Goal: Task Accomplishment & Management: Use online tool/utility

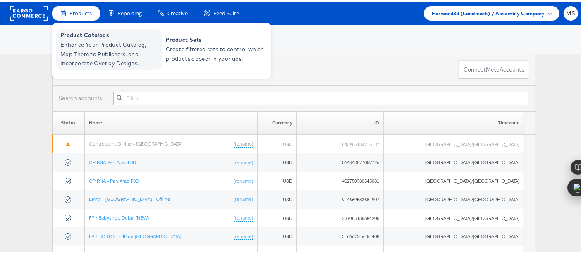
click at [105, 53] on span "Enhance Your Product Catalog, Map Them to Publishers, and Incorporate Overlay D…" at bounding box center [109, 52] width 99 height 28
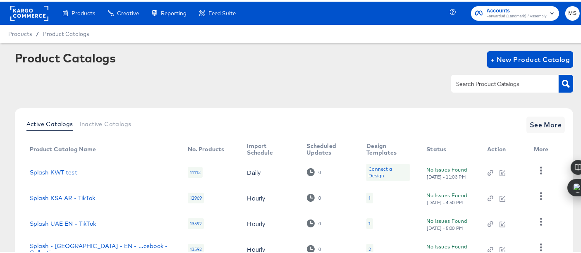
click at [477, 82] on input "text" at bounding box center [498, 83] width 88 height 10
click at [487, 79] on input "text" at bounding box center [498, 83] width 88 height 10
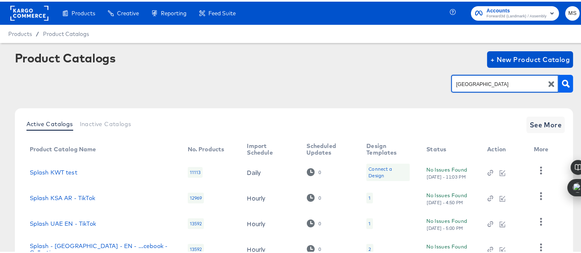
type input "uae"
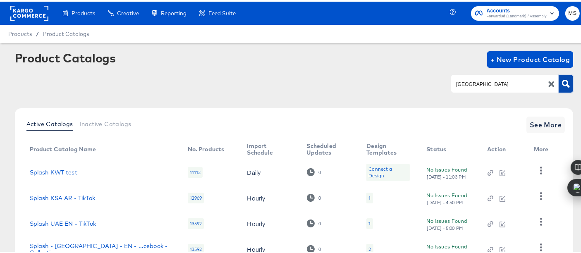
click at [562, 80] on icon "button" at bounding box center [566, 82] width 8 height 8
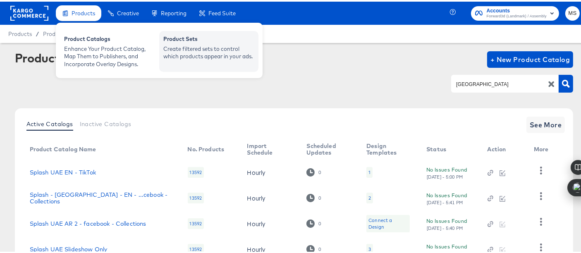
click at [162, 44] on div "Product Sets Create filtered sets to control which products appear in your ads." at bounding box center [208, 49] width 99 height 41
click at [178, 44] on div "Create filtered sets to control which products appear in your ads." at bounding box center [208, 50] width 91 height 15
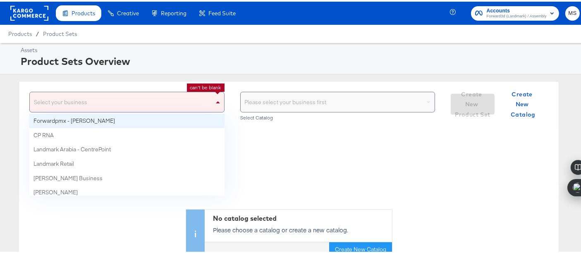
click at [175, 100] on div "Select your business" at bounding box center [127, 101] width 194 height 20
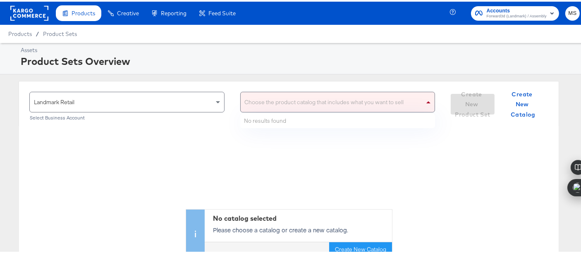
click at [291, 103] on div "Choose the product catalog that includes what you want to sell" at bounding box center [338, 101] width 194 height 20
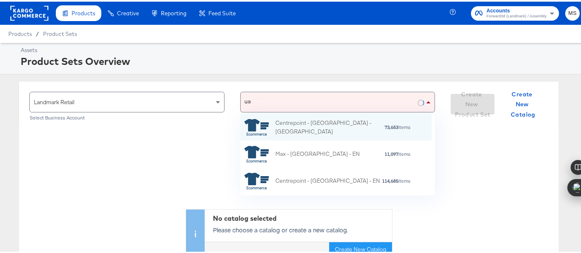
type input "uae"
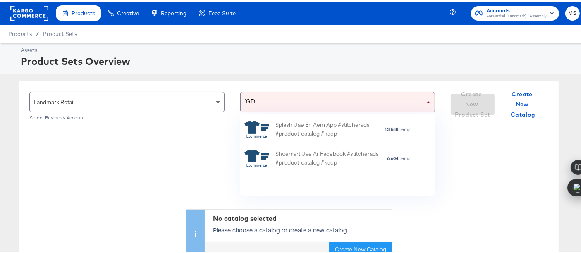
scroll to position [268, 0]
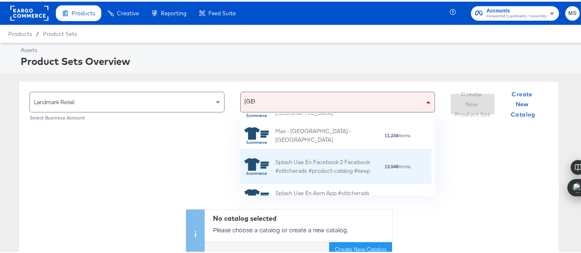
click at [312, 164] on div "Splash Uae En Facebook 2 Facebook #stitcherads #product-catalog #keep" at bounding box center [329, 164] width 109 height 17
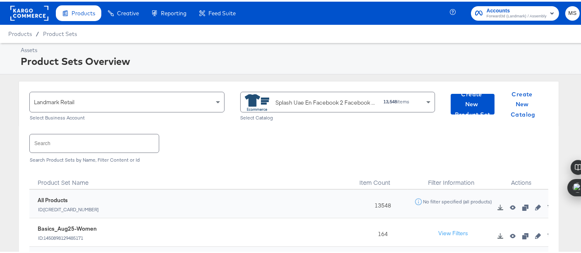
click at [365, 76] on div "Assets Product Sets Overview Landmark Retail Select Business Account Splash Uae…" at bounding box center [294, 220] width 588 height 358
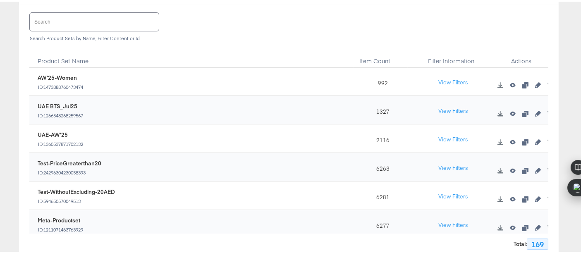
scroll to position [165, 0]
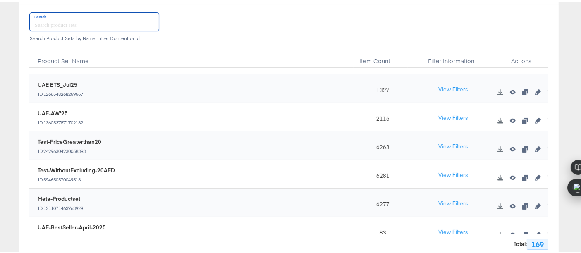
click at [99, 23] on input "text" at bounding box center [94, 20] width 129 height 18
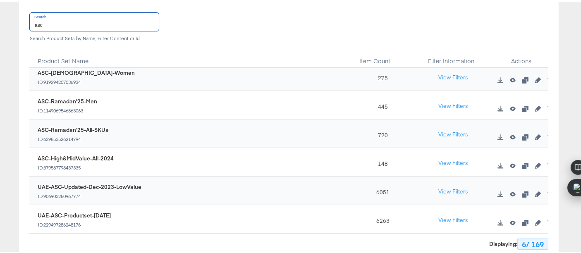
scroll to position [0, 0]
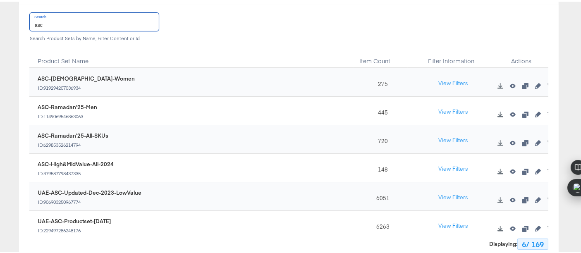
click at [44, 20] on input "asc" at bounding box center [94, 20] width 129 height 18
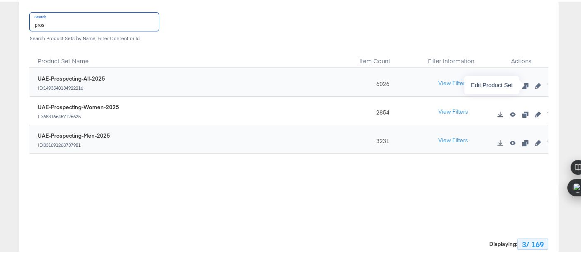
type input "pros"
click at [535, 82] on icon "button" at bounding box center [538, 84] width 6 height 6
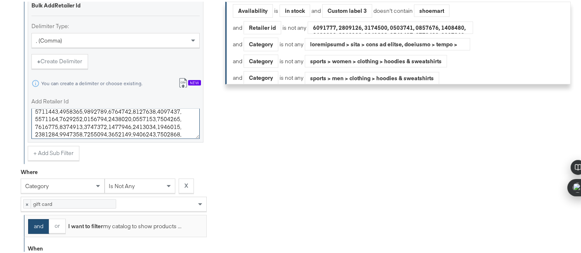
scroll to position [324, 0]
drag, startPoint x: 183, startPoint y: 130, endPoint x: 184, endPoint y: 141, distance: 11.2
click at [184, 141] on div "Bulk Add Retailer Id Delimiter Type: , (comma) + Create Delimiter You can creat…" at bounding box center [116, 70] width 176 height 148
click at [182, 130] on textarea "Add Retailer Id" at bounding box center [115, 122] width 168 height 31
paste textarea "7534762"
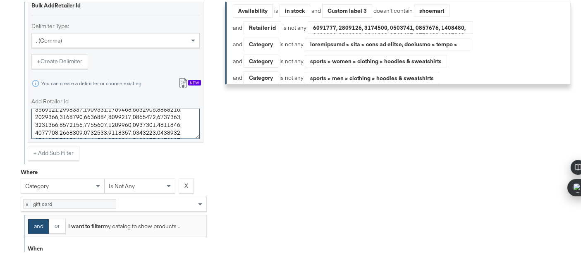
scroll to position [677, 0]
click at [36, 111] on textarea "Add Retailer Id" at bounding box center [115, 122] width 168 height 31
paste textarea "7534762"
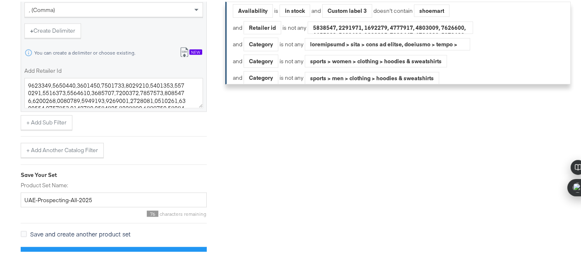
scroll to position [1261, 0]
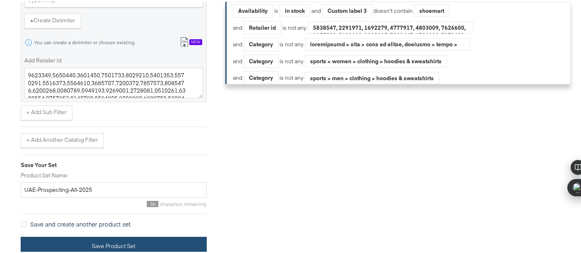
type textarea "4832262,4832646,4832648,4832725,4832726,4832727,4832729,4832730,4832731,4832732…"
click at [175, 243] on button "Save Product Set" at bounding box center [114, 244] width 186 height 19
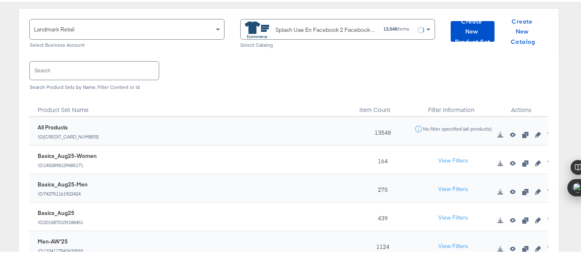
scroll to position [92, 0]
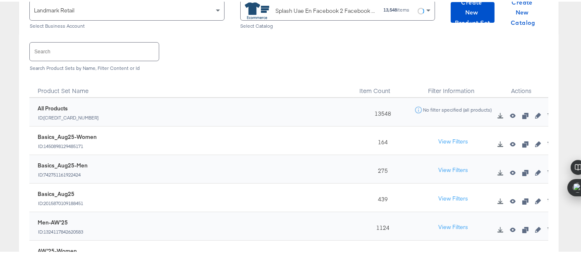
click at [81, 47] on input "text" at bounding box center [94, 50] width 129 height 18
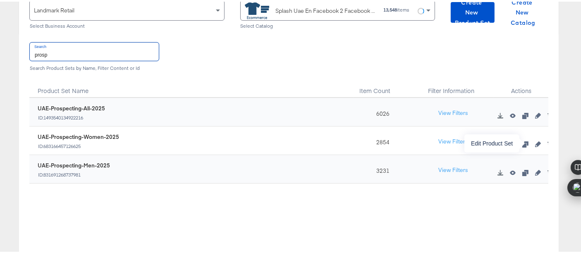
type input "prosp"
click at [535, 141] on icon "button" at bounding box center [538, 143] width 6 height 6
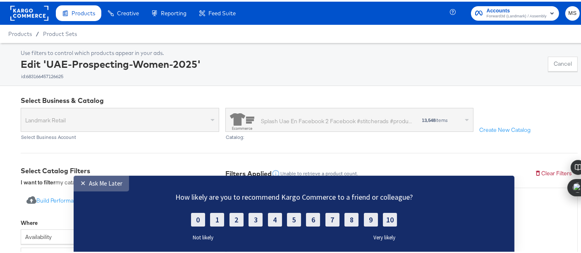
click at [93, 180] on div "Ask Me Later" at bounding box center [105, 183] width 33 height 8
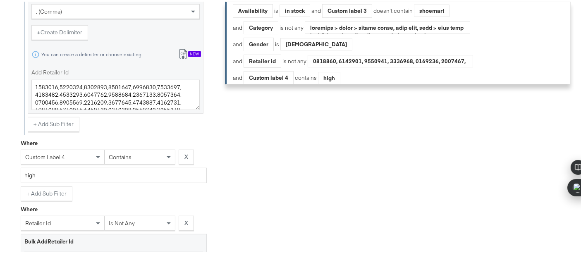
scroll to position [575, 0]
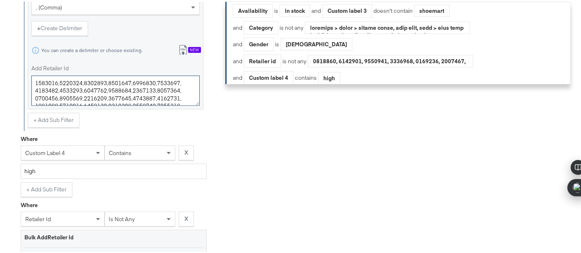
click at [177, 101] on textarea "Add Retailer Id" at bounding box center [115, 89] width 168 height 31
paste textarea "7534762"
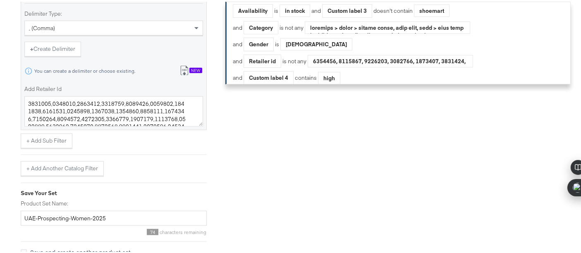
scroll to position [852, 0]
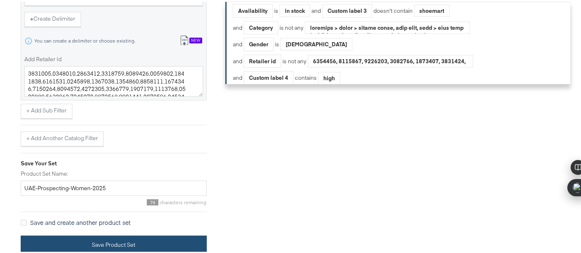
type textarea "4832262,4832646,4832648,4832725,4832726,4832727,4832729,4832730,4832731,4832732…"
click at [150, 240] on button "Save Product Set" at bounding box center [114, 243] width 186 height 19
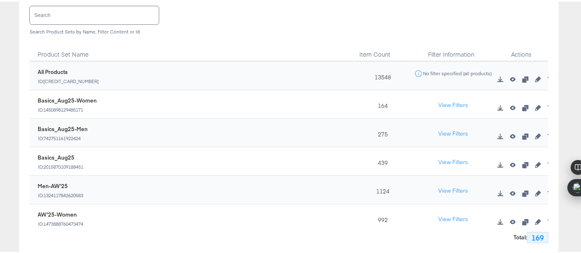
scroll to position [18, 0]
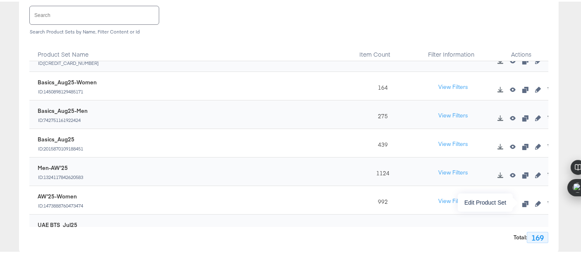
click at [535, 202] on icon "button" at bounding box center [538, 202] width 6 height 6
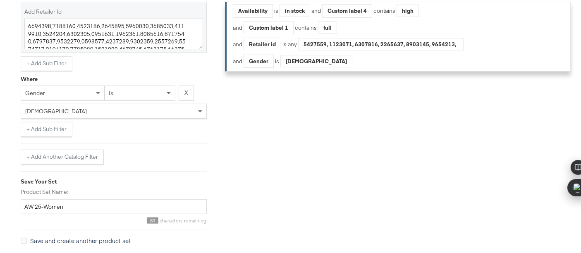
scroll to position [570, 0]
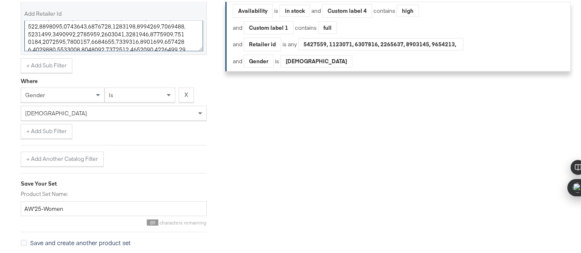
drag, startPoint x: 181, startPoint y: 42, endPoint x: 180, endPoint y: 69, distance: 27.7
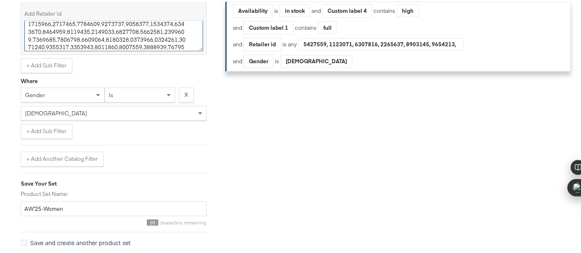
click at [182, 40] on textarea "Add Retailer Id" at bounding box center [113, 34] width 179 height 31
paste textarea "7534762"
type textarea "5016445,5016449,6040174,6040175,5016451,5016448,5016447,5016446,5016450,2305340…"
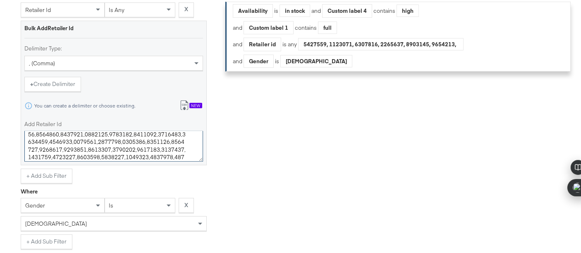
scroll to position [441, 0]
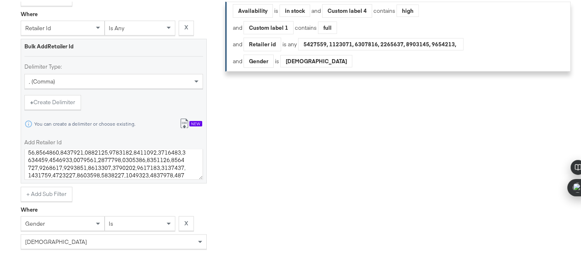
click at [526, 172] on div "Filters Applied Unable to retrieve a product count. Clear Filters Availability …" at bounding box center [401, 61] width 352 height 676
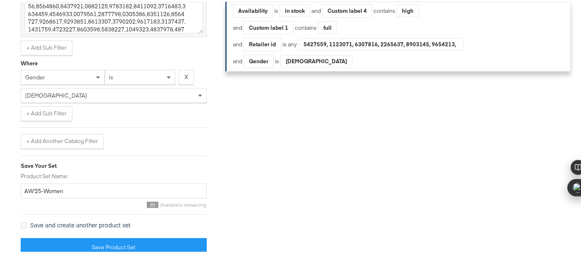
scroll to position [590, 0]
click at [54, 111] on button "+ Add Sub Filter" at bounding box center [47, 112] width 52 height 15
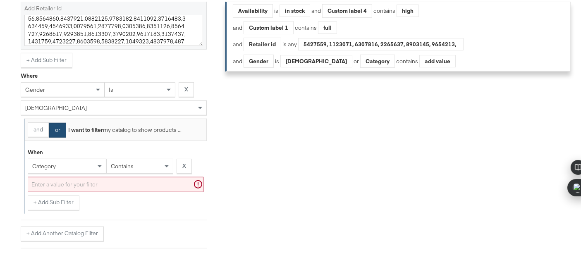
scroll to position [585, 0]
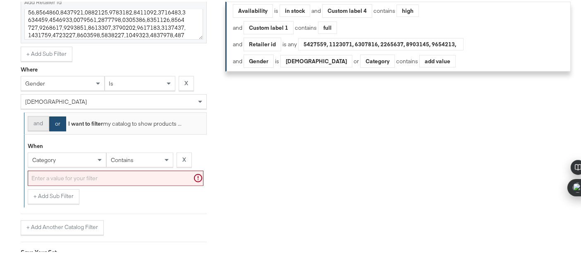
click at [36, 117] on button "and" at bounding box center [38, 121] width 21 height 15
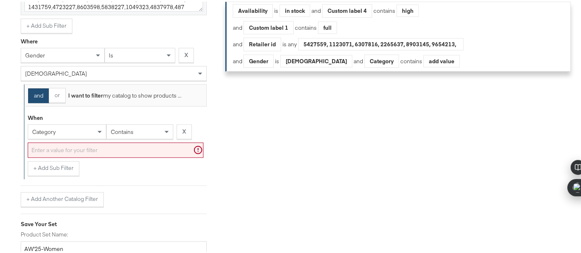
scroll to position [615, 0]
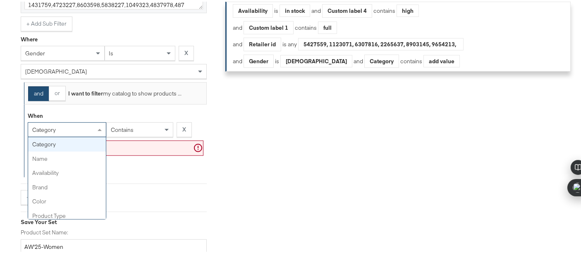
click at [79, 124] on div "category" at bounding box center [67, 128] width 78 height 14
click at [161, 124] on div "contains" at bounding box center [140, 128] width 66 height 14
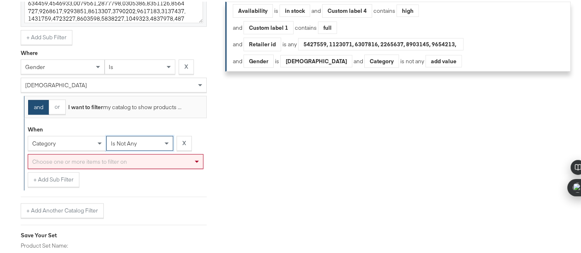
scroll to position [605, 0]
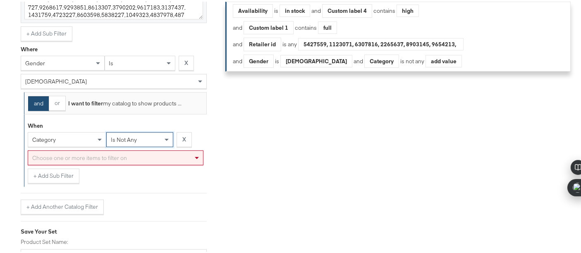
click at [62, 138] on div "category" at bounding box center [67, 138] width 78 height 14
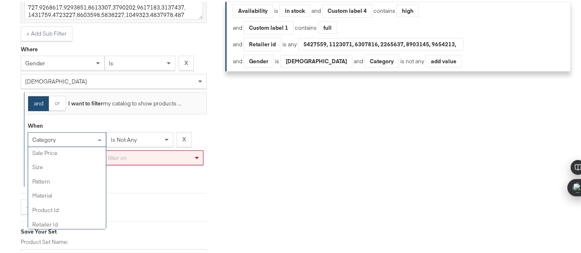
scroll to position [208, 0]
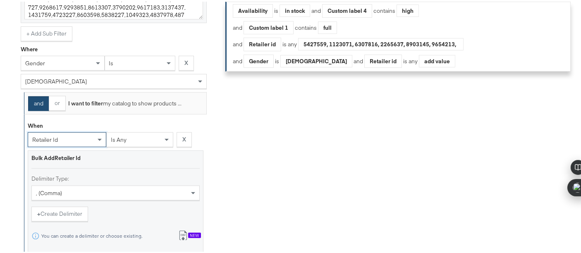
click at [137, 135] on div "is any" at bounding box center [140, 138] width 66 height 14
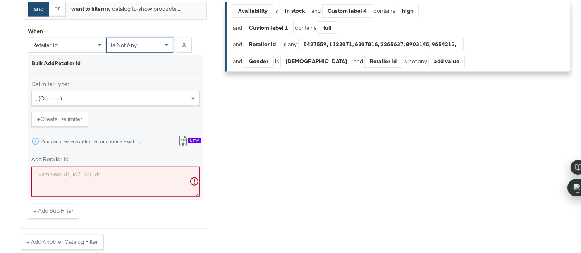
scroll to position [704, 0]
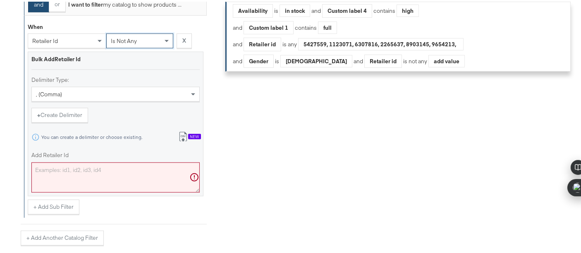
click at [113, 172] on textarea "Add Retailer Id" at bounding box center [115, 176] width 168 height 31
paste textarea "7534762"
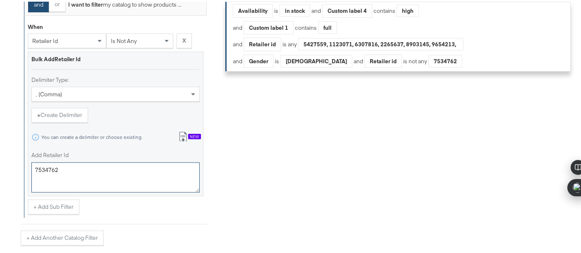
type textarea "7534762"
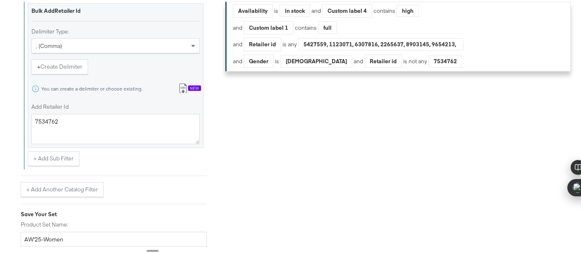
scroll to position [799, 0]
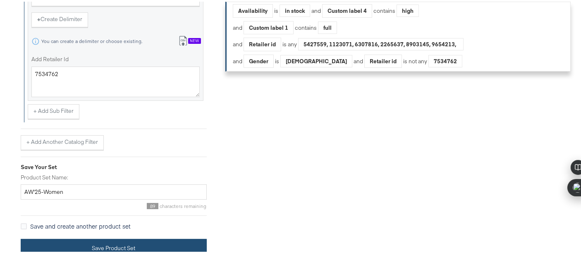
click at [163, 242] on button "Save Product Set" at bounding box center [114, 246] width 186 height 19
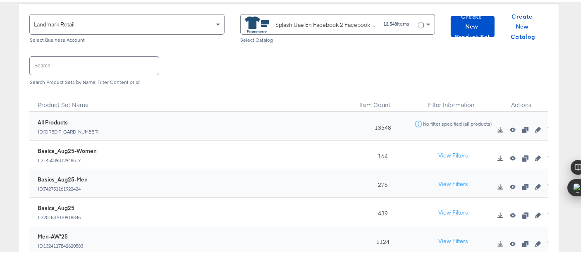
scroll to position [86, 0]
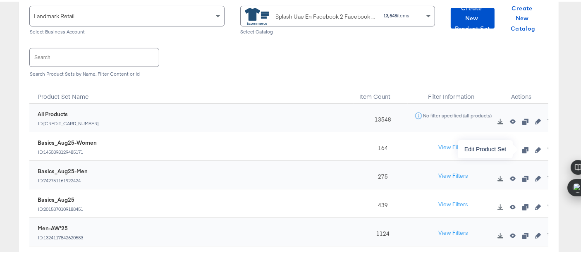
click at [535, 146] on icon "button" at bounding box center [538, 148] width 6 height 6
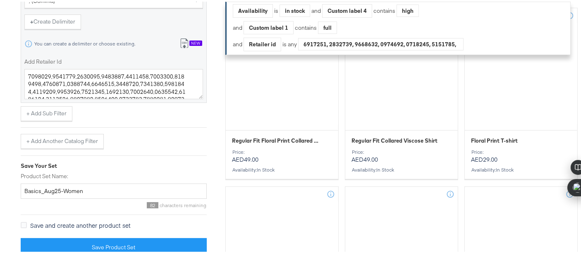
scroll to position [623, 0]
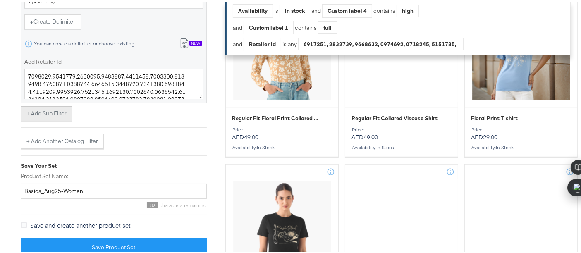
click at [47, 112] on button "+ Add Sub Filter" at bounding box center [47, 112] width 52 height 15
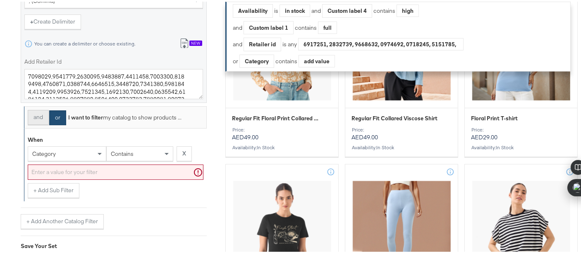
click at [32, 114] on button "and" at bounding box center [38, 115] width 21 height 15
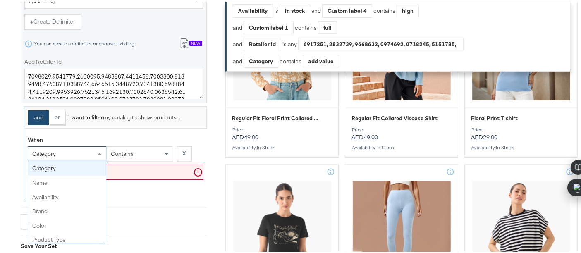
click at [68, 146] on div "category" at bounding box center [67, 152] width 78 height 14
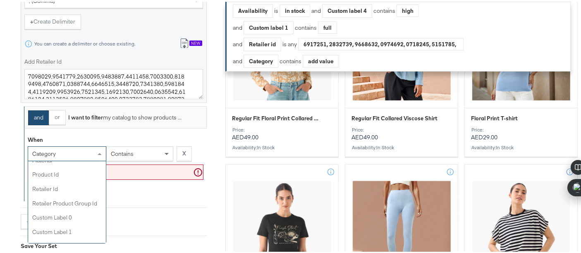
scroll to position [220, 0]
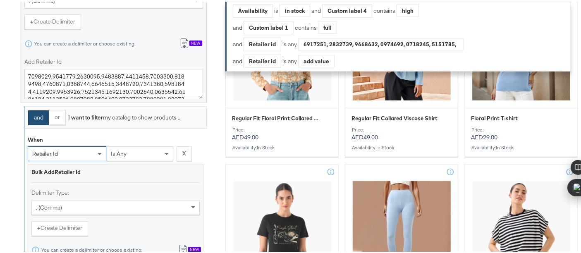
click at [147, 156] on div "is any" at bounding box center [140, 152] width 66 height 14
click at [123, 199] on div ", (comma)" at bounding box center [115, 205] width 168 height 15
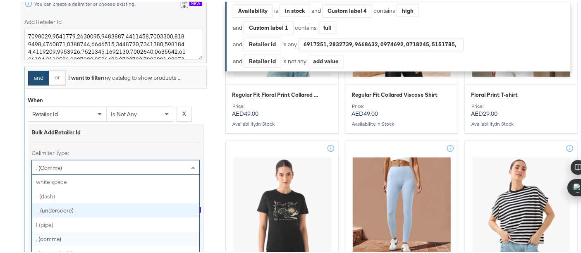
scroll to position [4, 0]
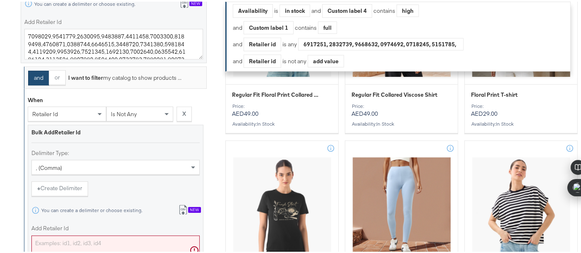
click at [95, 236] on textarea "Add Retailer Id" at bounding box center [115, 249] width 168 height 31
paste textarea "7534762"
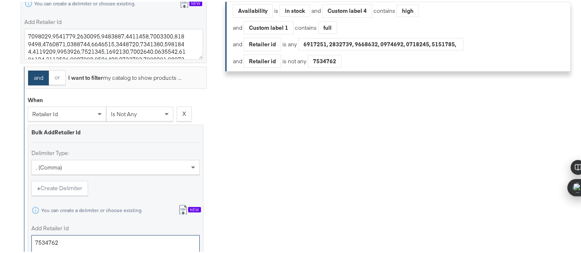
scroll to position [832, 0]
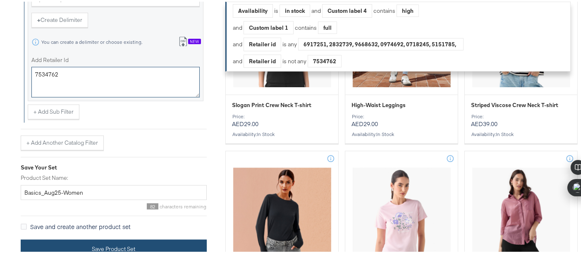
type textarea "7534762"
click at [79, 241] on button "Save Product Set" at bounding box center [114, 247] width 186 height 19
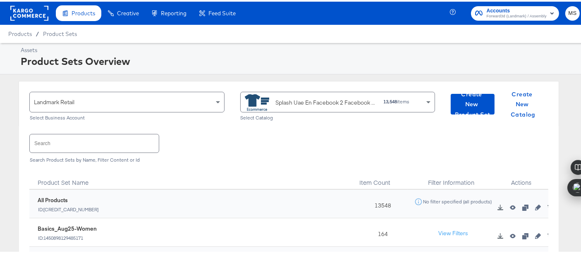
click at [403, 101] on div "Splash Uae En Facebook 2 Facebook #stitcherads #product-catalog #keep 13,548 it…" at bounding box center [335, 100] width 180 height 19
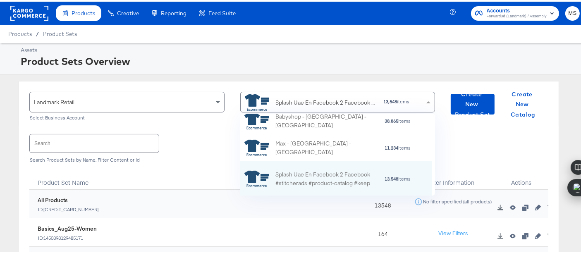
scroll to position [75, 184]
type input "ksa"
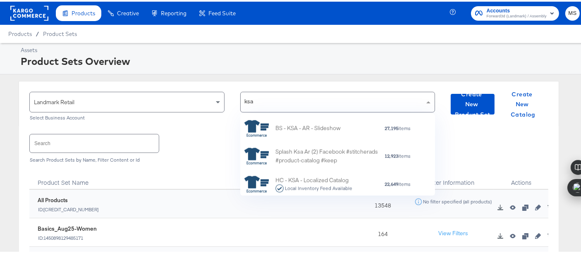
scroll to position [1180, 0]
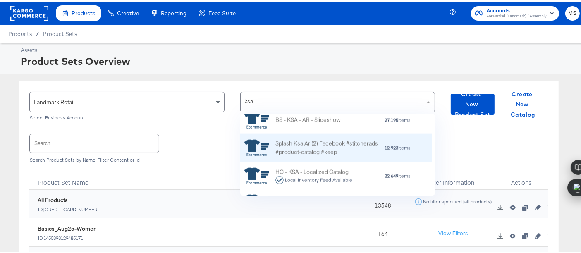
click at [322, 136] on div "Splash Ksa Ar (2) Facebook #stitcherads #product-catalog #keep 12,923 items" at bounding box center [335, 146] width 191 height 29
